Goal: Task Accomplishment & Management: Manage account settings

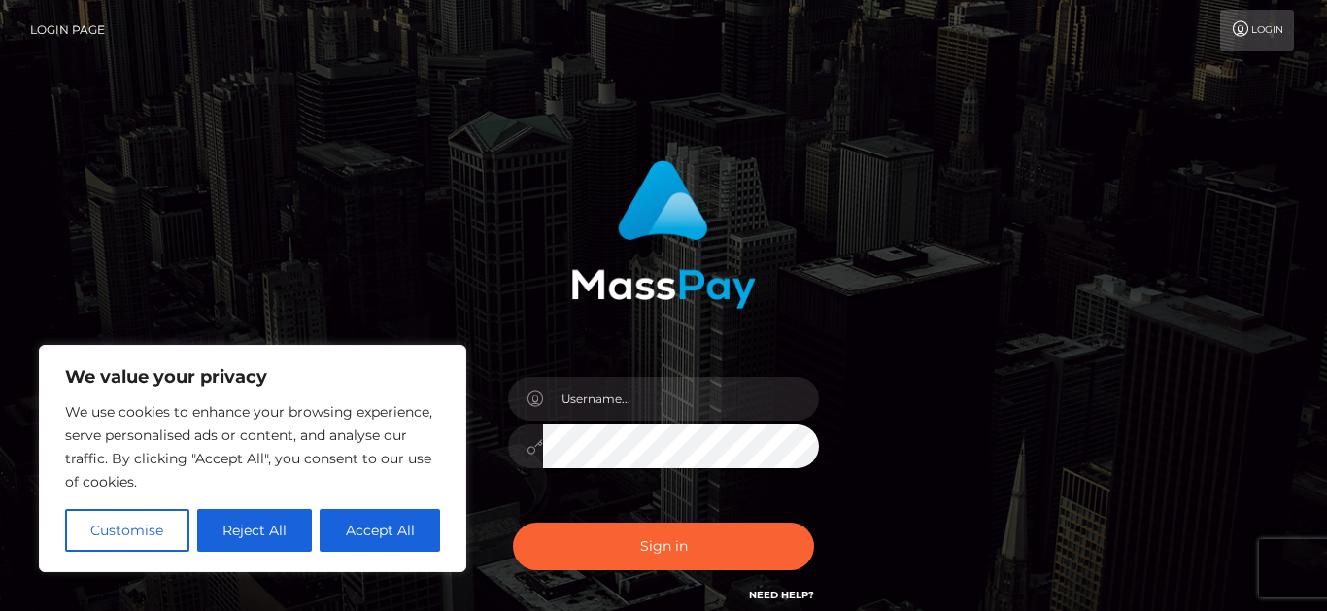
click at [390, 545] on button "Accept All" at bounding box center [380, 530] width 120 height 43
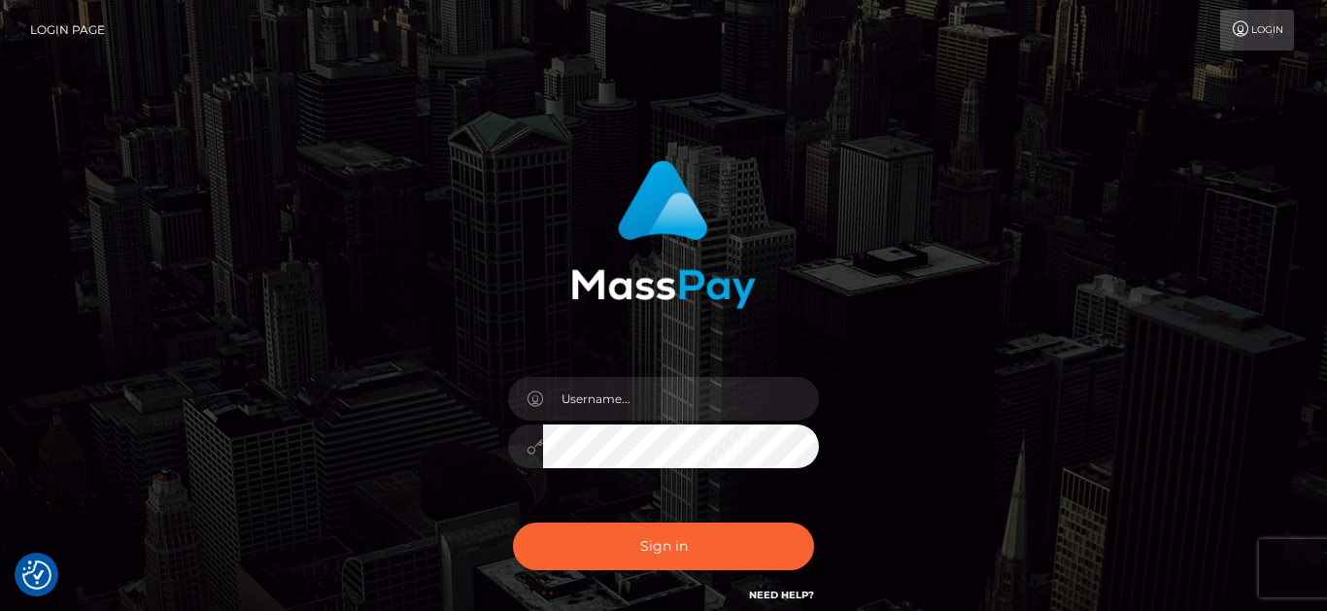
checkbox input "true"
click at [695, 403] on input "text" at bounding box center [681, 399] width 276 height 44
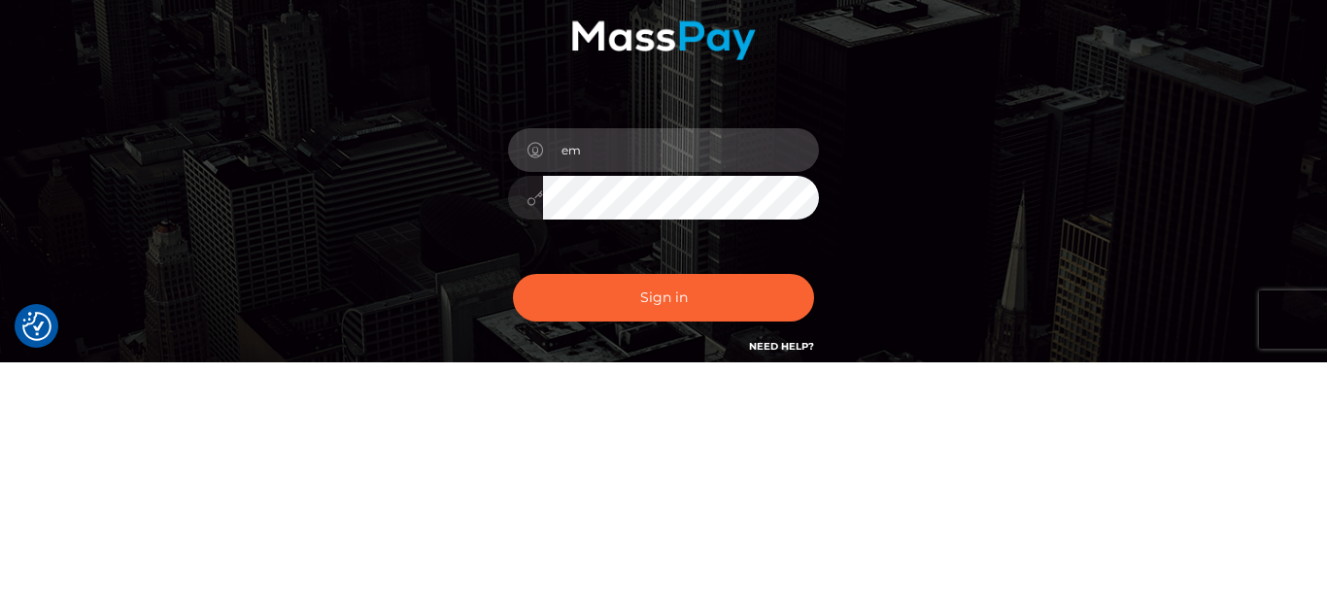
type input "[EMAIL_ADDRESS][DOMAIN_NAME]"
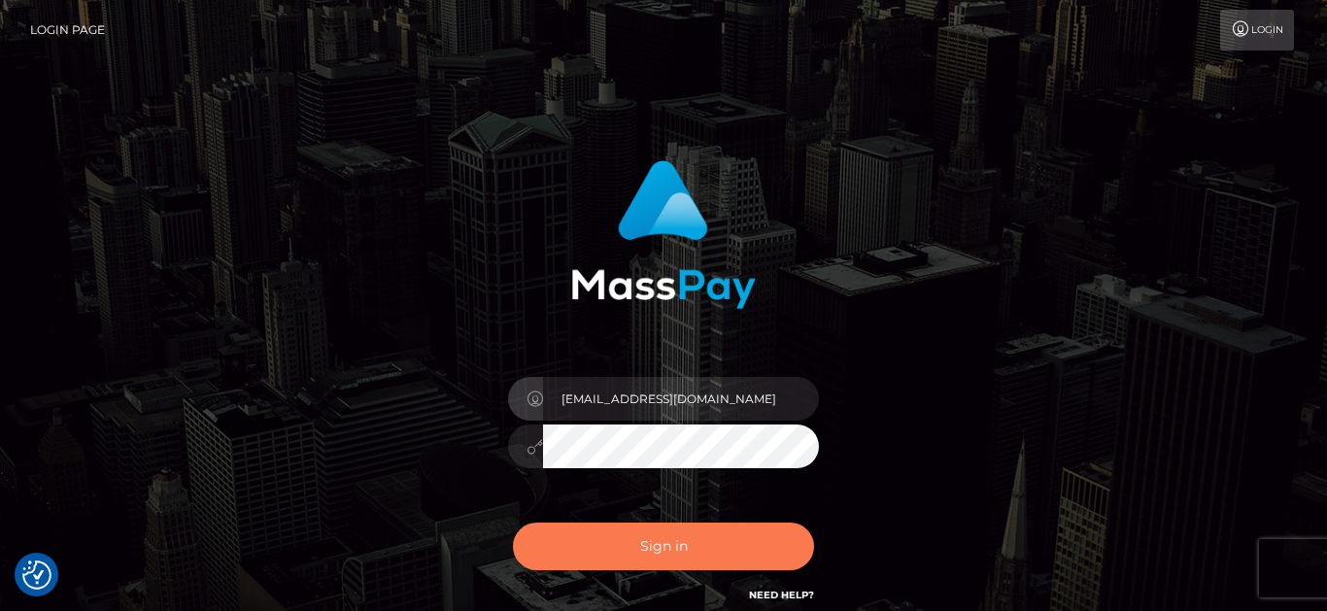
click at [714, 536] on button "Sign in" at bounding box center [663, 547] width 301 height 48
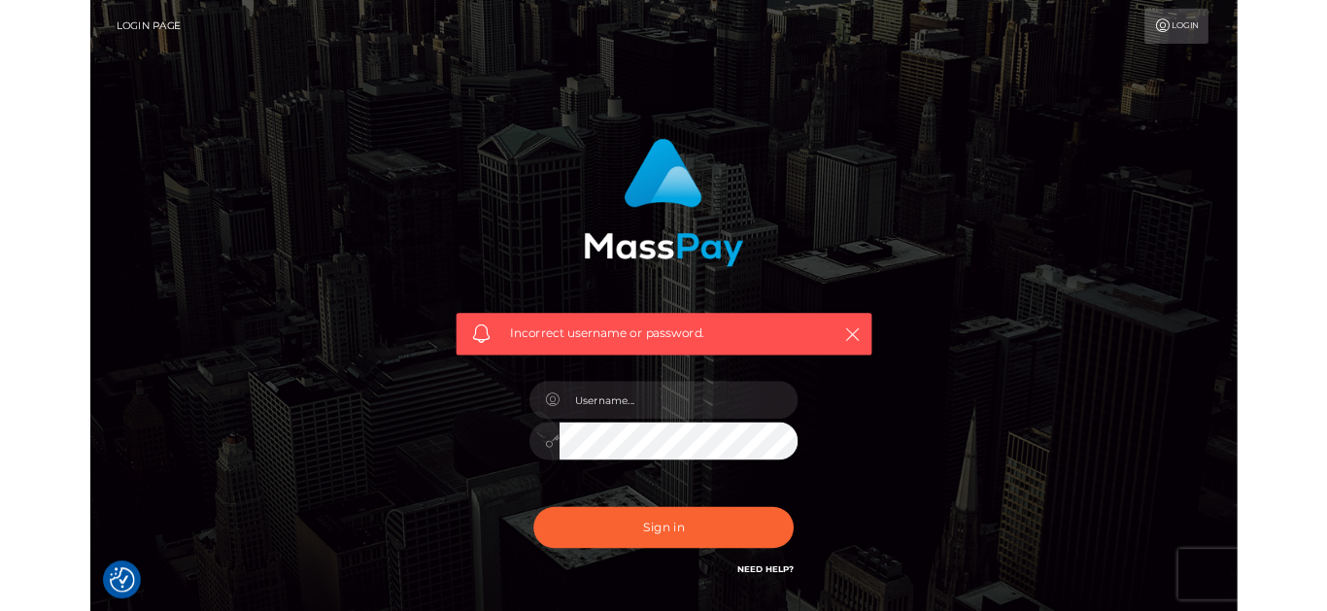
scroll to position [1, 0]
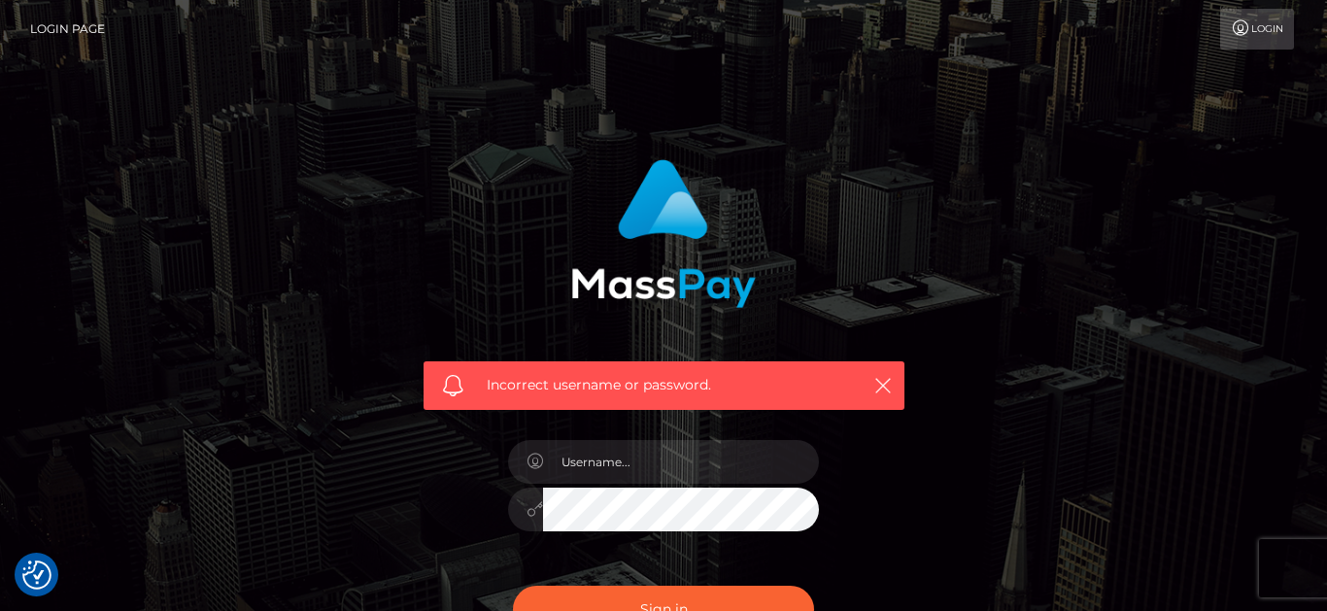
click at [1259, 30] on link "Login" at bounding box center [1257, 29] width 74 height 41
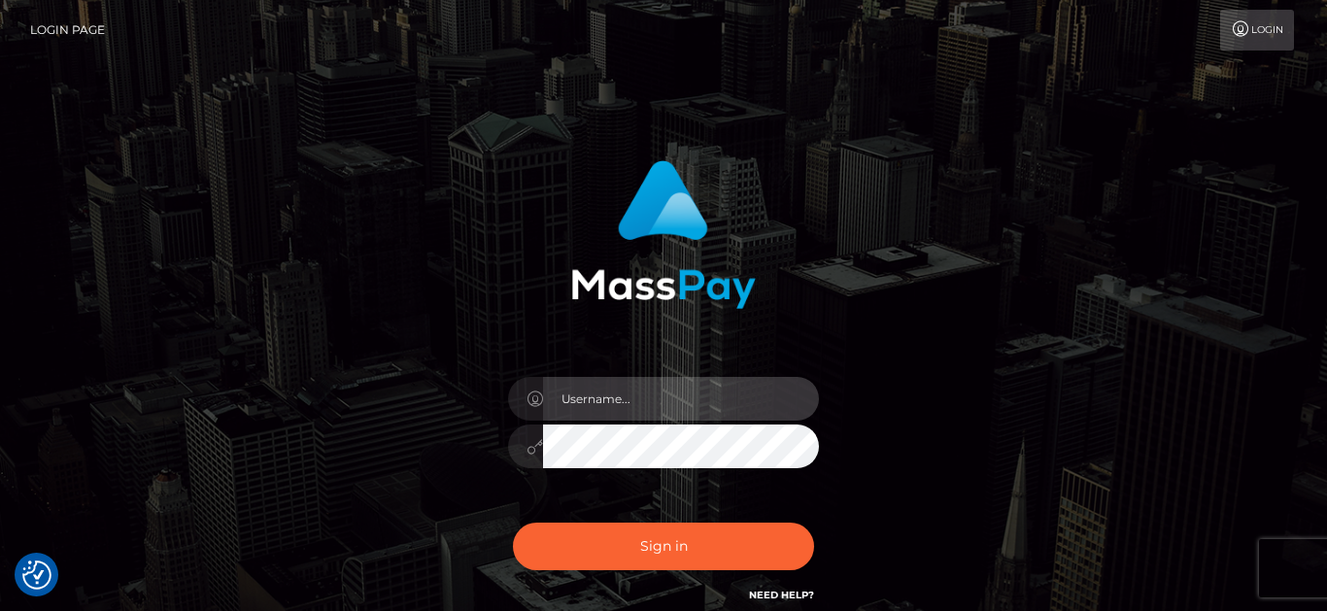
click at [690, 379] on input "text" at bounding box center [681, 399] width 276 height 44
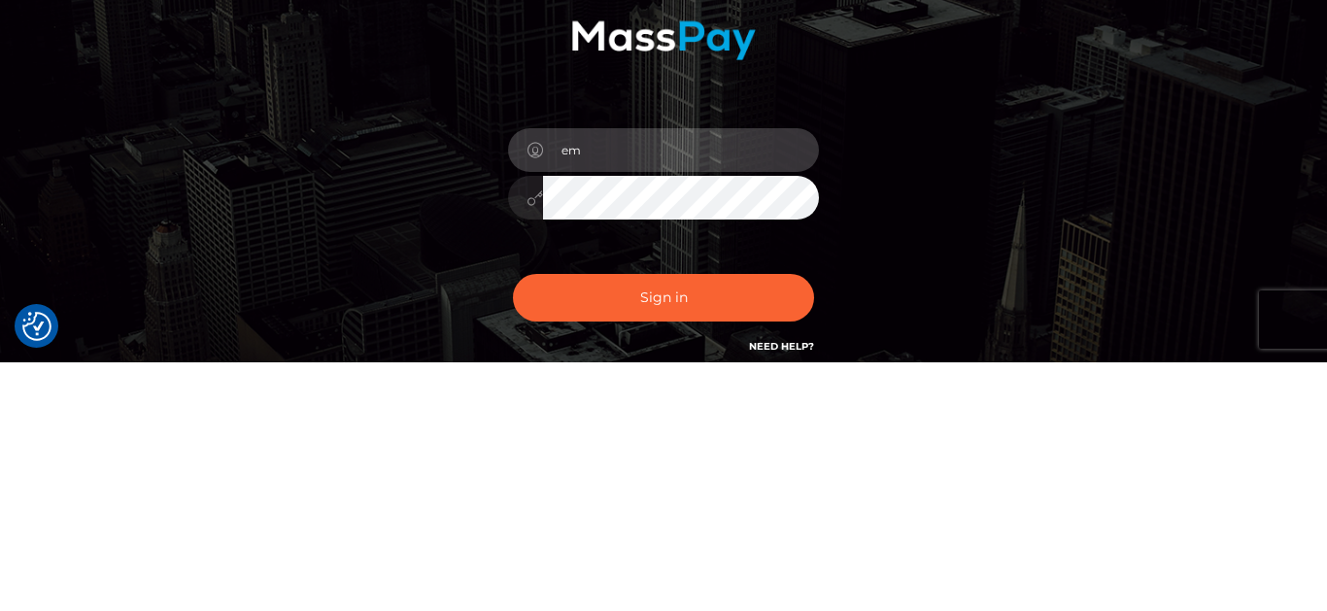
type input "[EMAIL_ADDRESS][DOMAIN_NAME]"
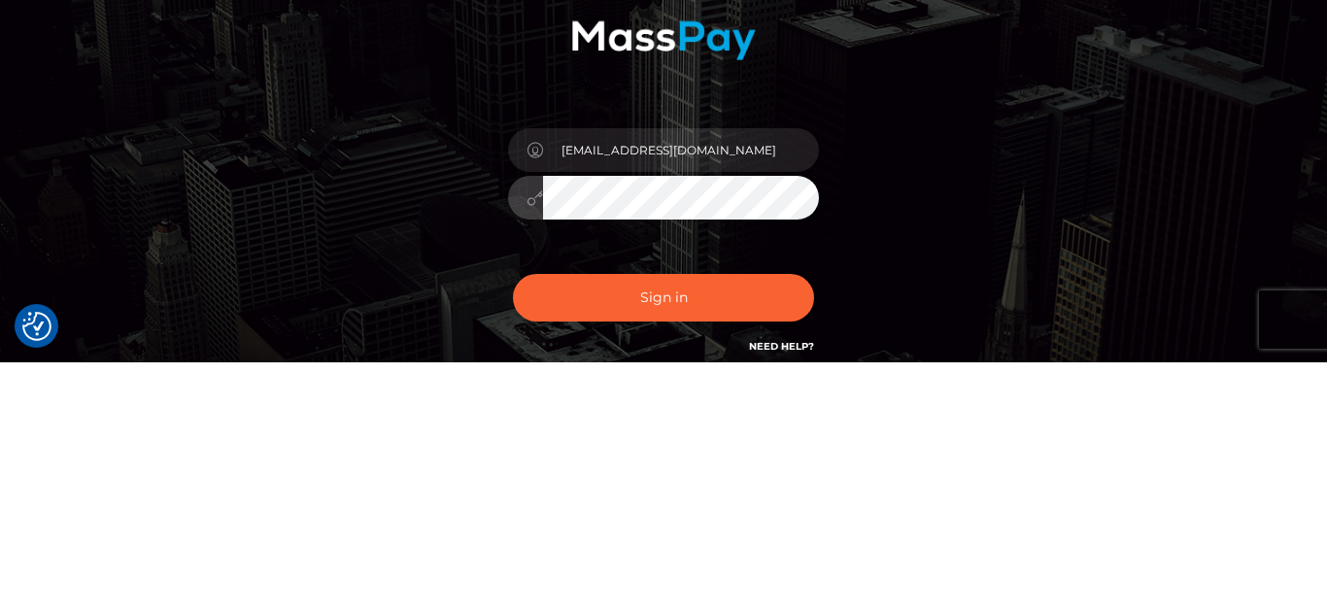
click at [513, 523] on button "Sign in" at bounding box center [663, 547] width 301 height 48
